Goal: Information Seeking & Learning: Learn about a topic

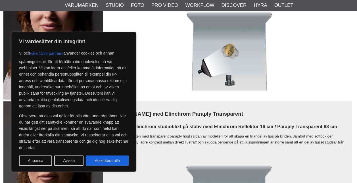
scroll to position [429, 1]
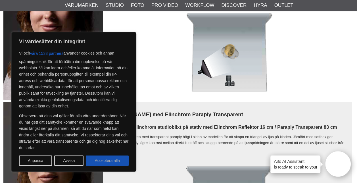
click at [104, 160] on button "Acceptera alla" at bounding box center [107, 161] width 43 height 10
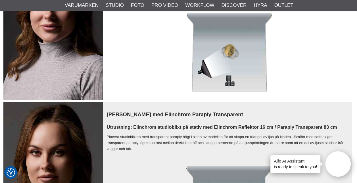
checkbox input "true"
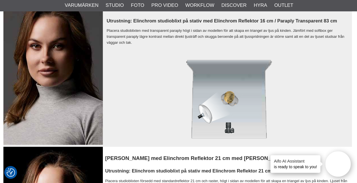
scroll to position [536, 1]
click at [207, 123] on img at bounding box center [229, 99] width 171 height 85
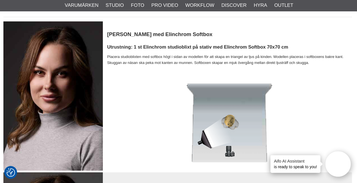
scroll to position [361, 1]
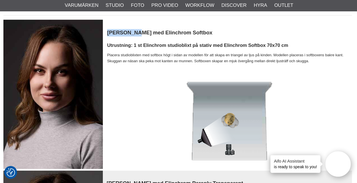
drag, startPoint x: 107, startPoint y: 32, endPoint x: 137, endPoint y: 32, distance: 29.0
click at [137, 32] on h3 "[PERSON_NAME] med Elinchrom Softbox" at bounding box center [229, 32] width 245 height 7
drag, startPoint x: 137, startPoint y: 32, endPoint x: 131, endPoint y: 82, distance: 51.0
click at [131, 82] on td at bounding box center [229, 120] width 245 height 99
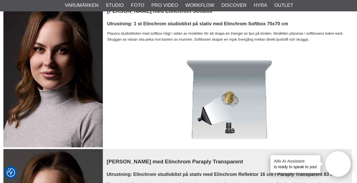
scroll to position [386, 1]
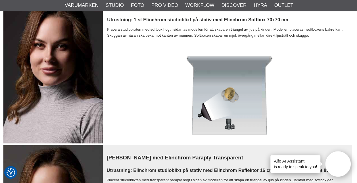
click at [50, 95] on img at bounding box center [53, 68] width 100 height 149
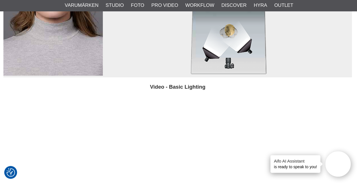
scroll to position [3341, 1]
